Goal: Use online tool/utility: Utilize a website feature to perform a specific function

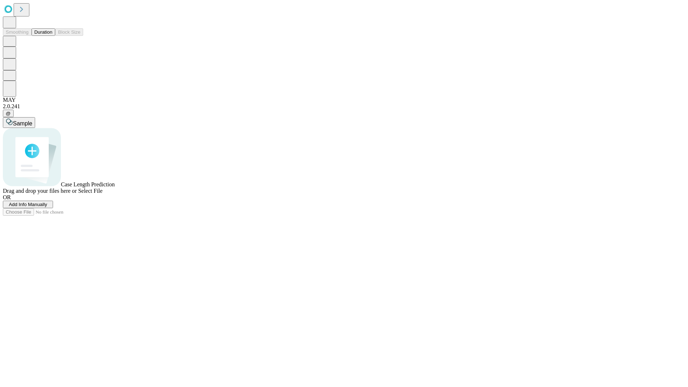
click at [102, 194] on span "Select File" at bounding box center [90, 191] width 24 height 6
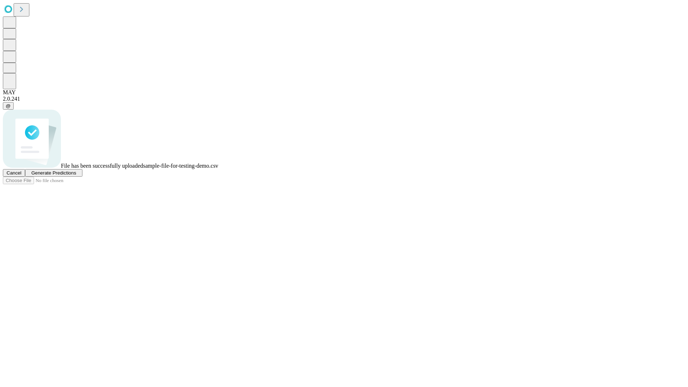
click at [76, 176] on span "Generate Predictions" at bounding box center [53, 172] width 45 height 5
